Goal: Task Accomplishment & Management: Use online tool/utility

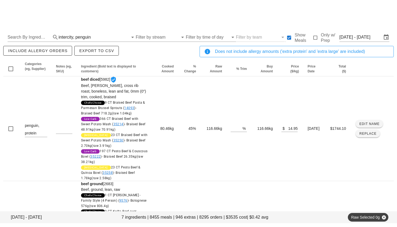
scroll to position [348, 0]
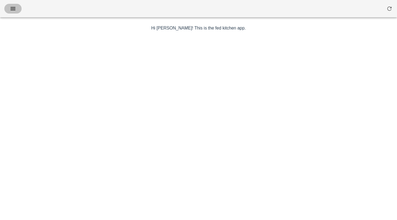
click at [13, 6] on icon "button" at bounding box center [13, 8] width 6 height 6
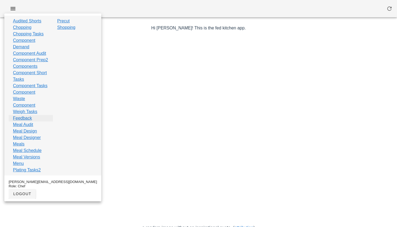
click at [28, 122] on link "Feedback" at bounding box center [22, 118] width 19 height 6
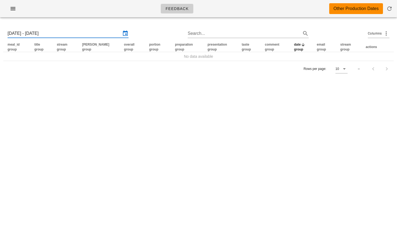
click at [71, 32] on input "Sun 17 Aug 2025 - Sun 24 Aug 2025" at bounding box center [64, 33] width 113 height 9
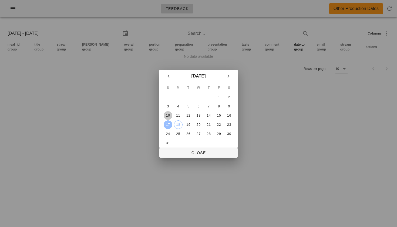
click at [166, 115] on div "10" at bounding box center [168, 116] width 9 height 4
type input "Sun 10 Aug 2025 - Sun 17 Aug 2025"
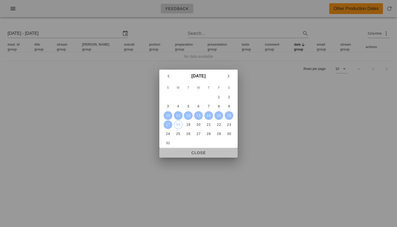
click at [199, 154] on span "Close" at bounding box center [199, 153] width 70 height 4
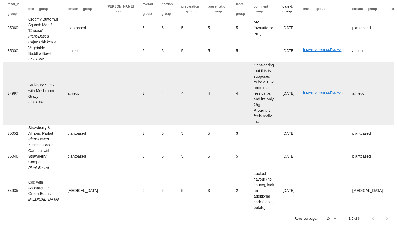
scroll to position [43, 0]
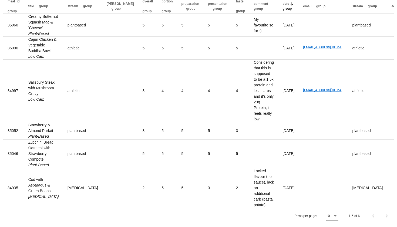
click at [388, 216] on div at bounding box center [386, 216] width 12 height 10
click at [387, 216] on div at bounding box center [386, 216] width 12 height 10
click at [368, 217] on div at bounding box center [374, 216] width 12 height 10
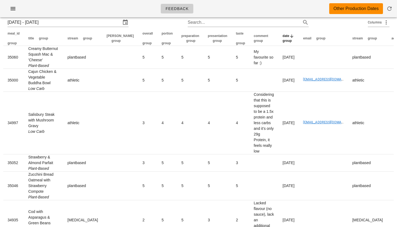
scroll to position [0, 0]
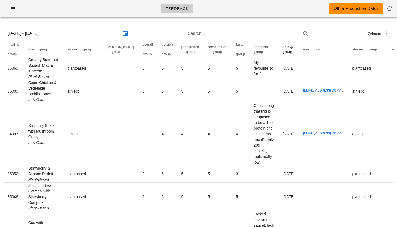
click at [67, 32] on input "Sun 10 Aug 2025 - Sun 17 Aug 2025" at bounding box center [64, 33] width 113 height 9
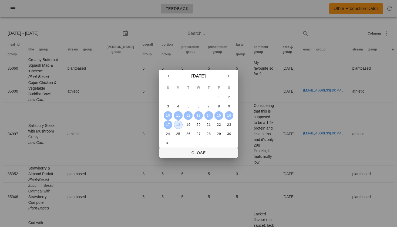
click at [177, 124] on div "18" at bounding box center [178, 125] width 8 height 4
click at [170, 117] on div "10" at bounding box center [168, 116] width 9 height 4
type input "Sun 10 Aug 2025 - Mon 18 Aug 2025"
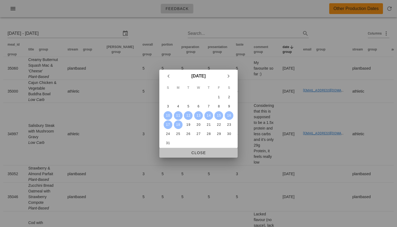
click at [195, 151] on span "Close" at bounding box center [199, 153] width 70 height 4
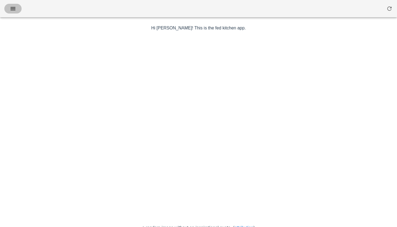
click at [6, 10] on button "button" at bounding box center [12, 9] width 17 height 10
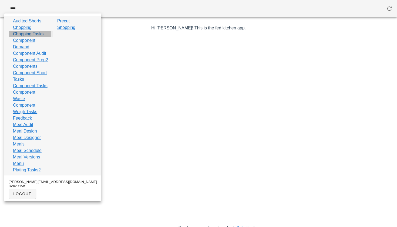
click at [34, 33] on link "Chopping Tasks" at bounding box center [28, 34] width 31 height 6
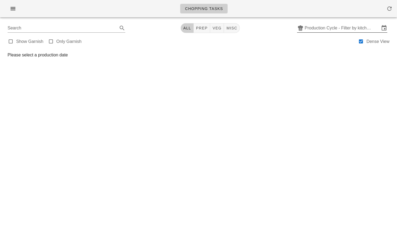
click at [337, 28] on input "Production Cycle - Filter by kitchen production schedules" at bounding box center [342, 28] width 75 height 9
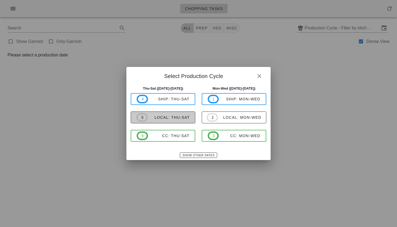
click at [185, 118] on div "local: Thu-Sat" at bounding box center [169, 117] width 42 height 4
type input "local: Thu-Sat (Aug 21-Aug 23)"
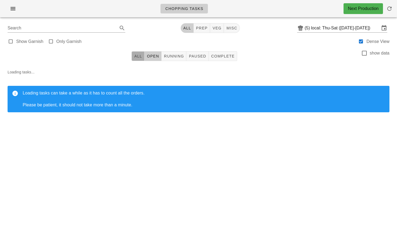
click at [138, 55] on span "All" at bounding box center [138, 56] width 8 height 4
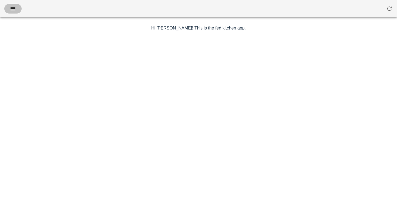
click at [15, 8] on icon "button" at bounding box center [13, 8] width 6 height 6
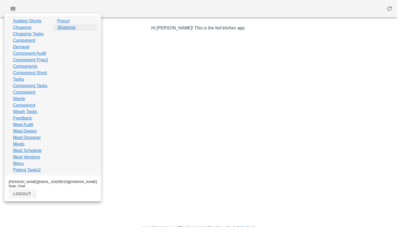
click at [73, 27] on link "Shopping" at bounding box center [66, 27] width 18 height 6
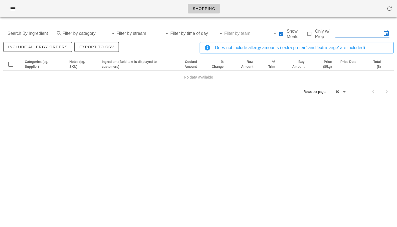
click at [351, 32] on input "text" at bounding box center [358, 33] width 46 height 9
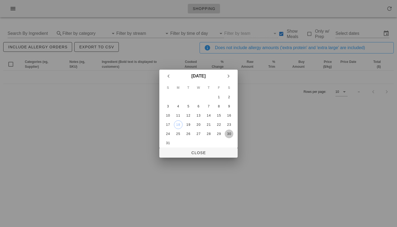
click at [231, 131] on button "30" at bounding box center [229, 134] width 9 height 9
click at [169, 134] on div "24" at bounding box center [168, 134] width 9 height 4
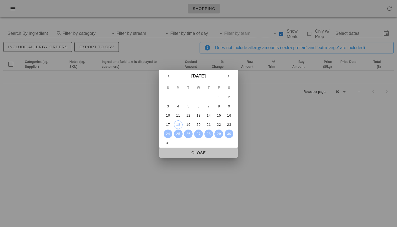
click at [195, 151] on span "Close" at bounding box center [199, 153] width 70 height 4
type input "[DATE] - [DATE]"
